Goal: Task Accomplishment & Management: Use online tool/utility

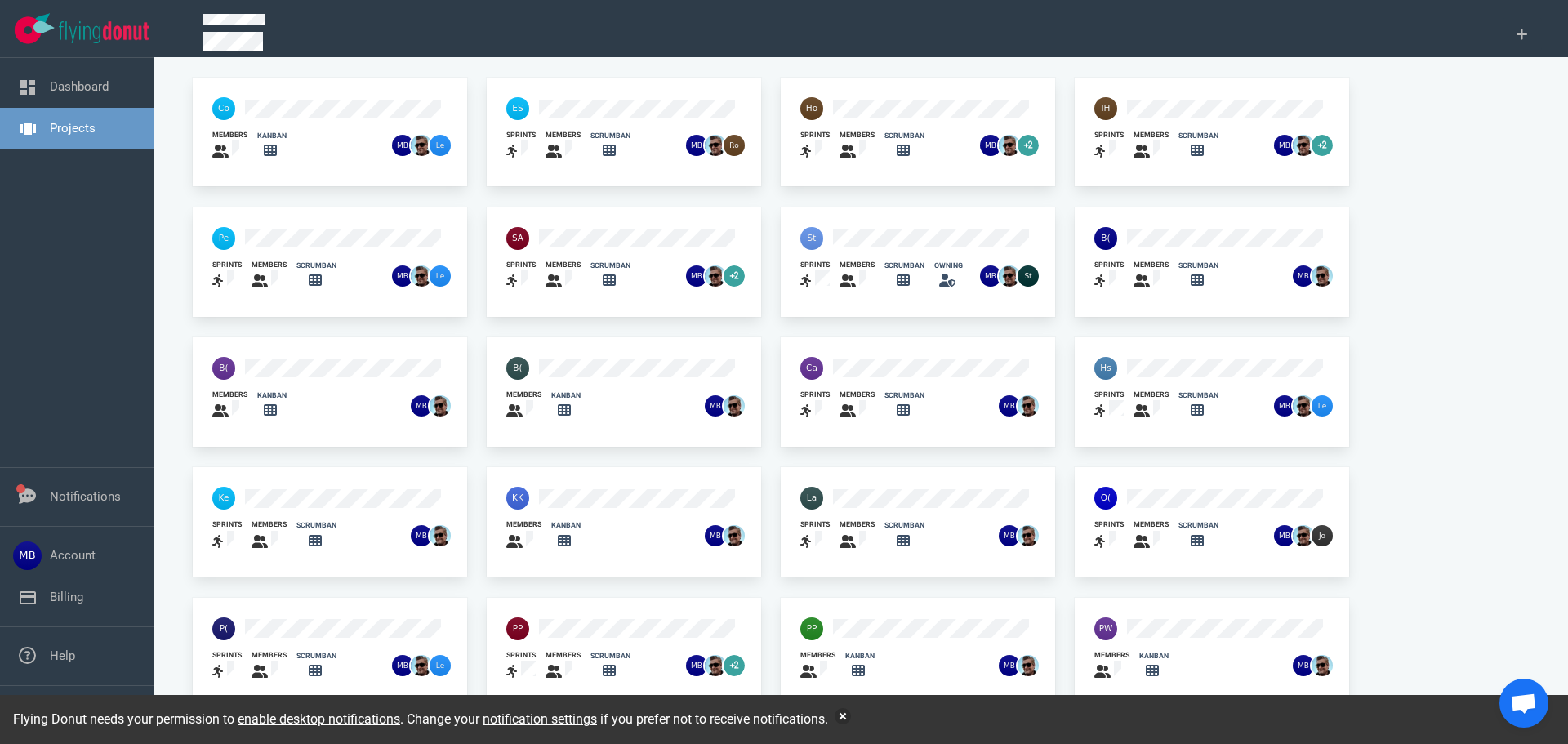
click at [812, 244] on img at bounding box center [812, 239] width 23 height 23
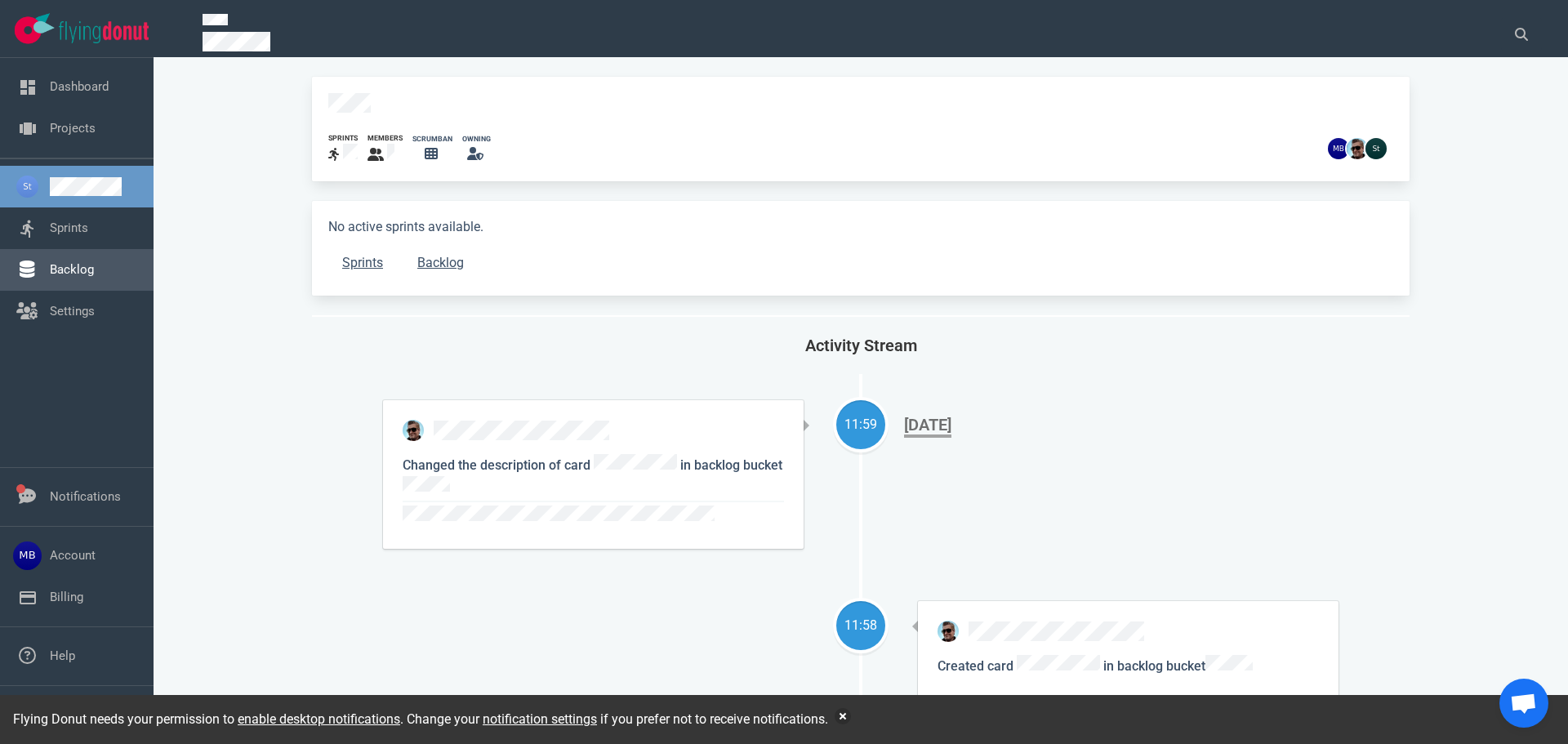
click at [94, 277] on link "Backlog" at bounding box center [72, 269] width 44 height 15
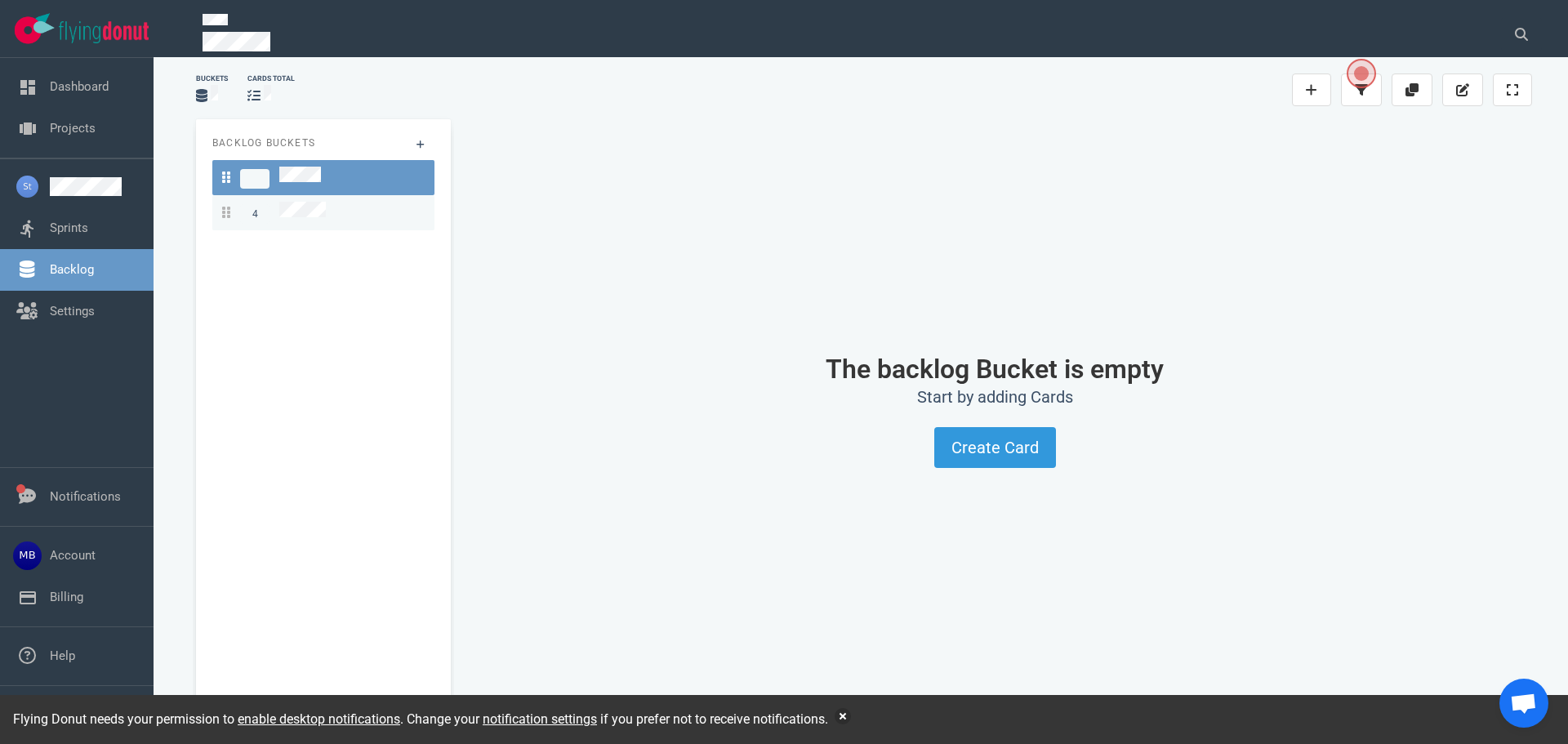
click at [337, 213] on div "4" at bounding box center [323, 212] width 203 height 22
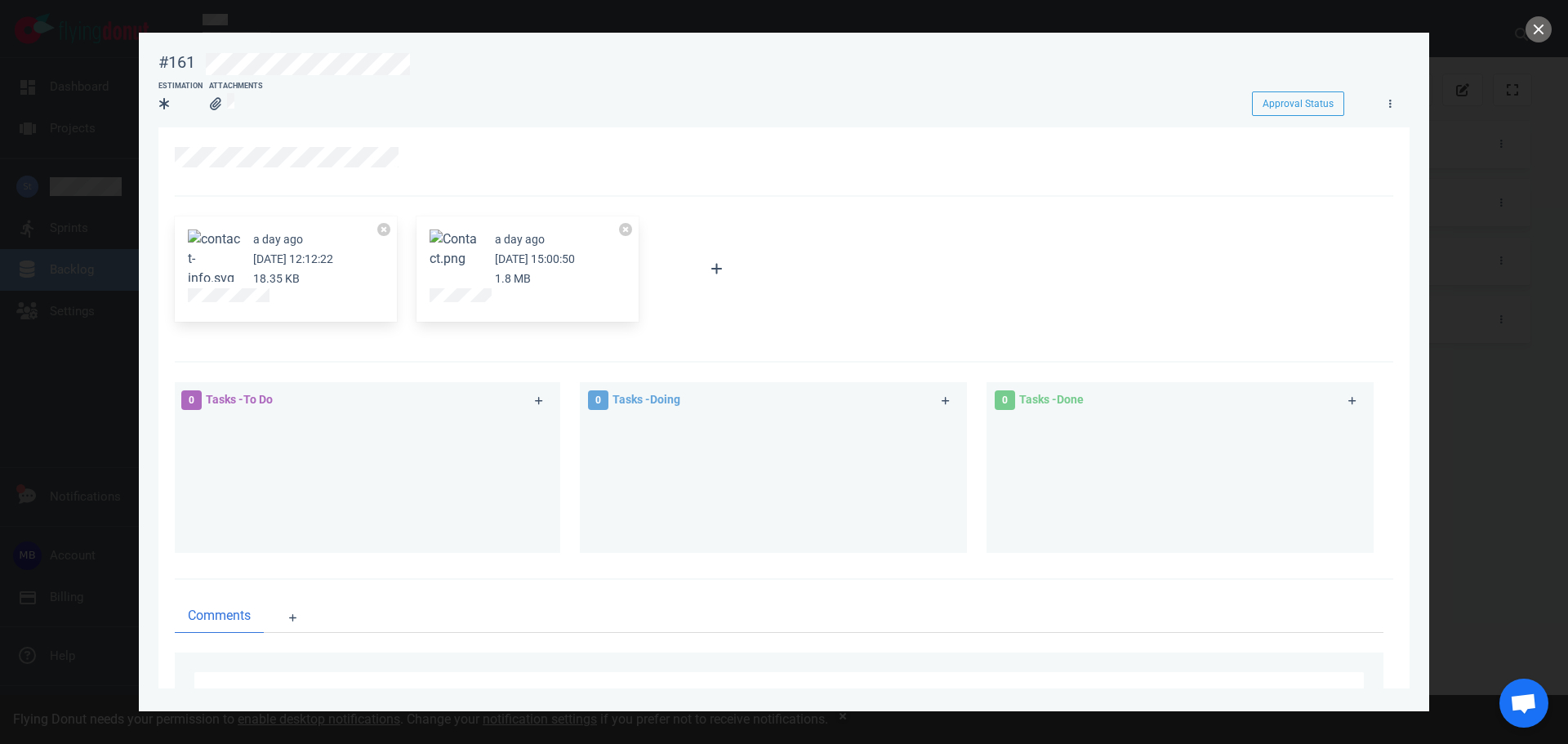
click at [101, 197] on div at bounding box center [784, 372] width 1568 height 744
drag, startPoint x: 1543, startPoint y: 34, endPoint x: 1488, endPoint y: 53, distance: 58.2
click at [1543, 33] on button "close" at bounding box center [1539, 30] width 26 height 26
click at [213, 306] on div at bounding box center [285, 298] width 196 height 19
